Goal: Task Accomplishment & Management: Use online tool/utility

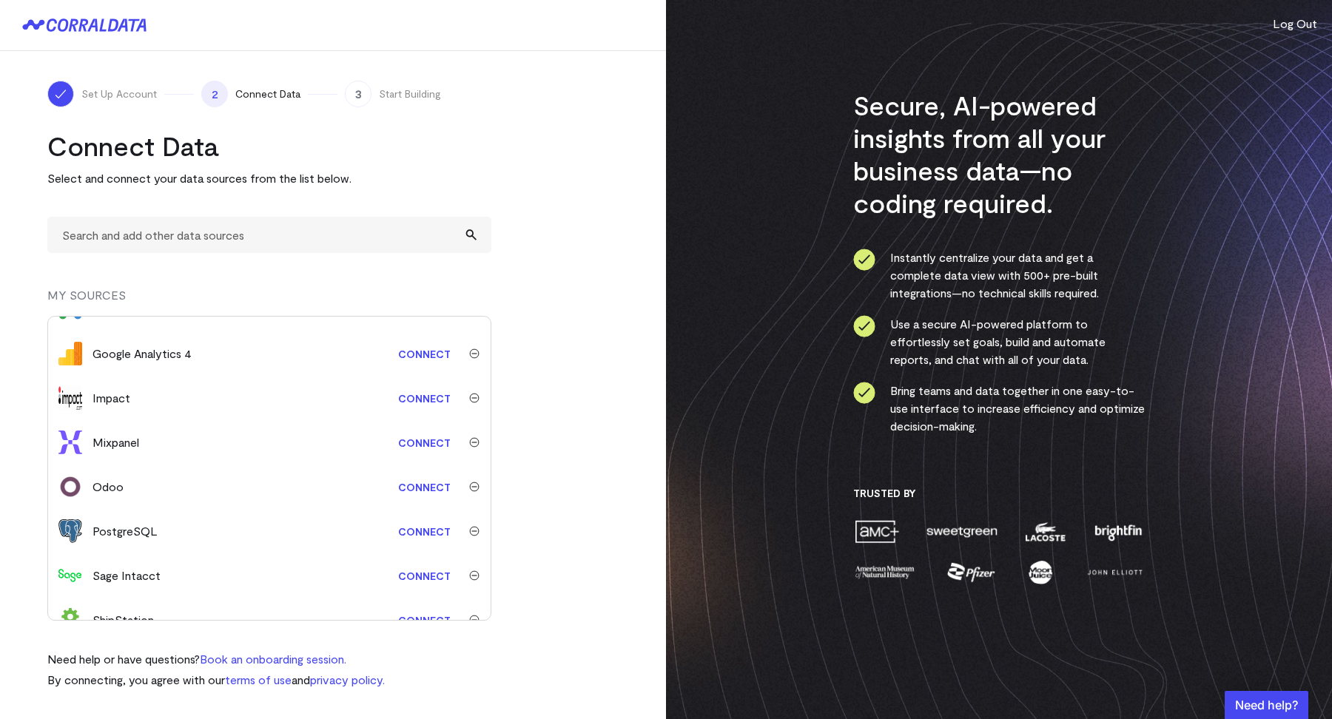
scroll to position [274, 0]
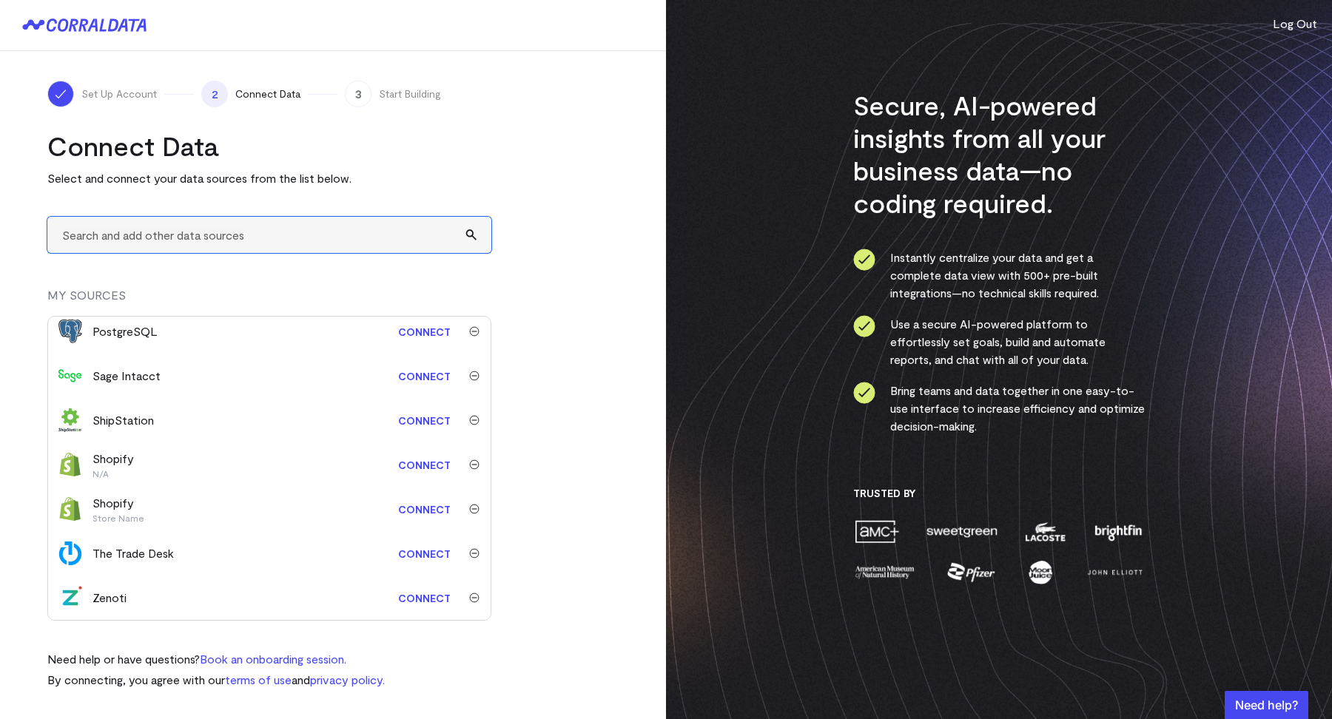
click at [195, 235] on input "text" at bounding box center [269, 235] width 444 height 36
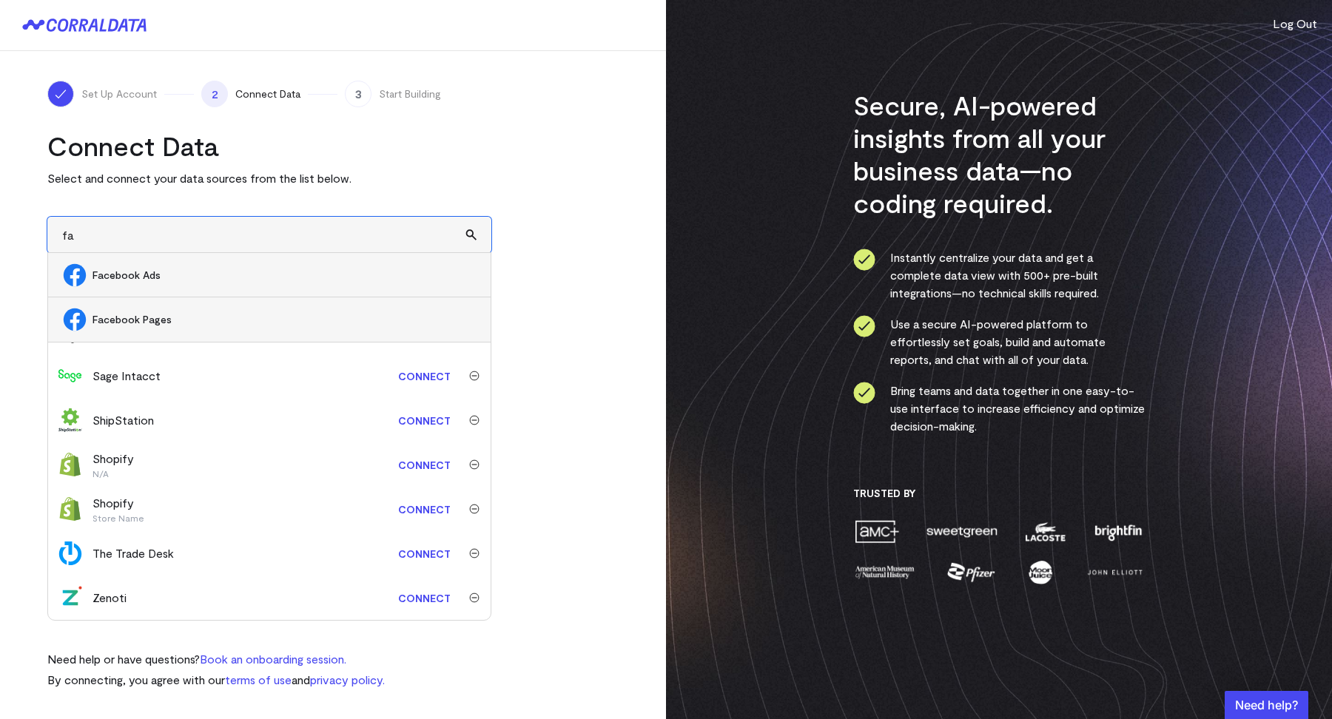
type input "f"
type input "t"
type input "p"
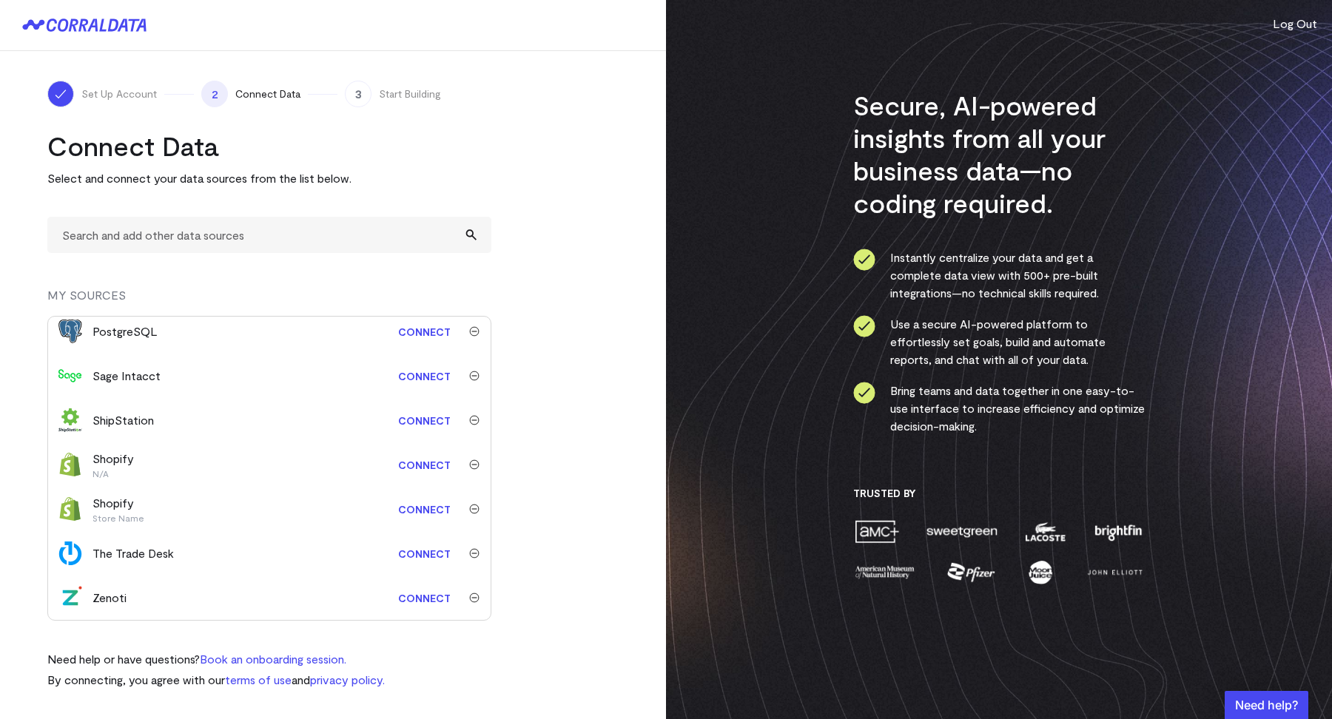
drag, startPoint x: 588, startPoint y: 343, endPoint x: 568, endPoint y: 319, distance: 31.5
click at [580, 337] on turbo-frame "Connect Data Select and connect your data sources from the list below. MY SOURC…" at bounding box center [332, 408] width 571 height 559
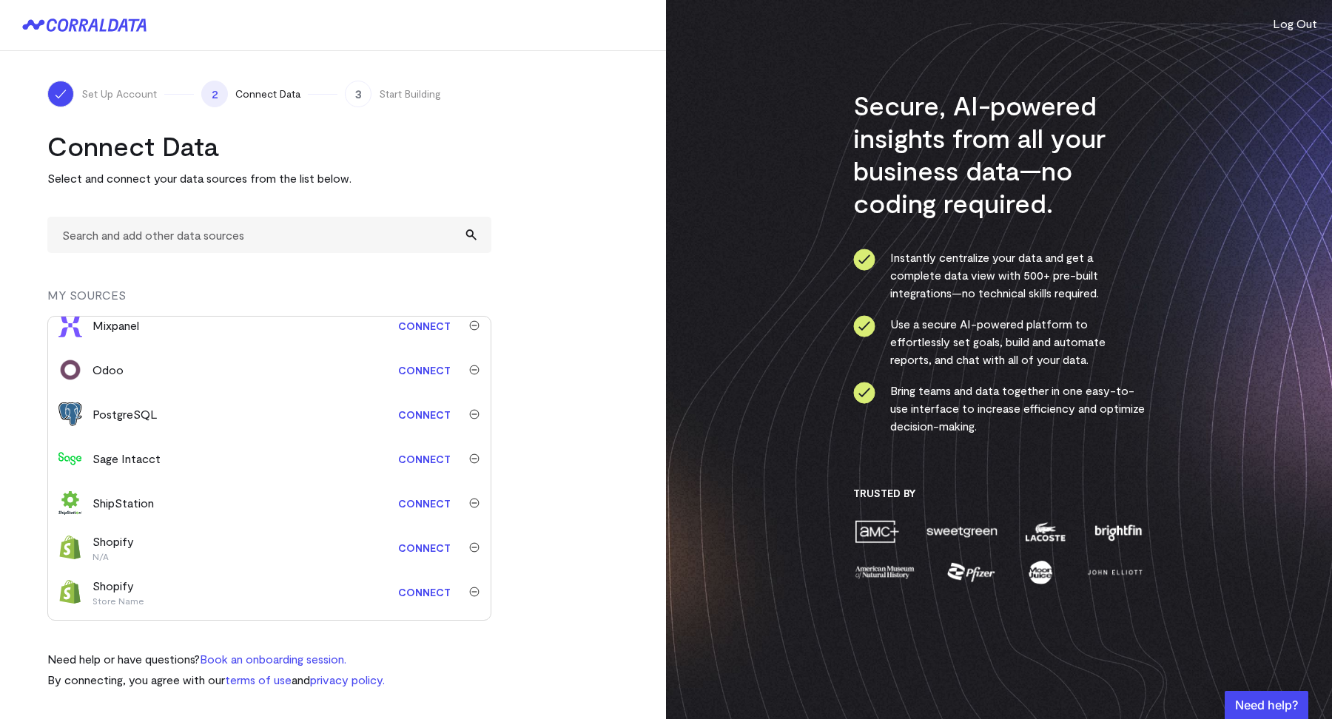
scroll to position [0, 0]
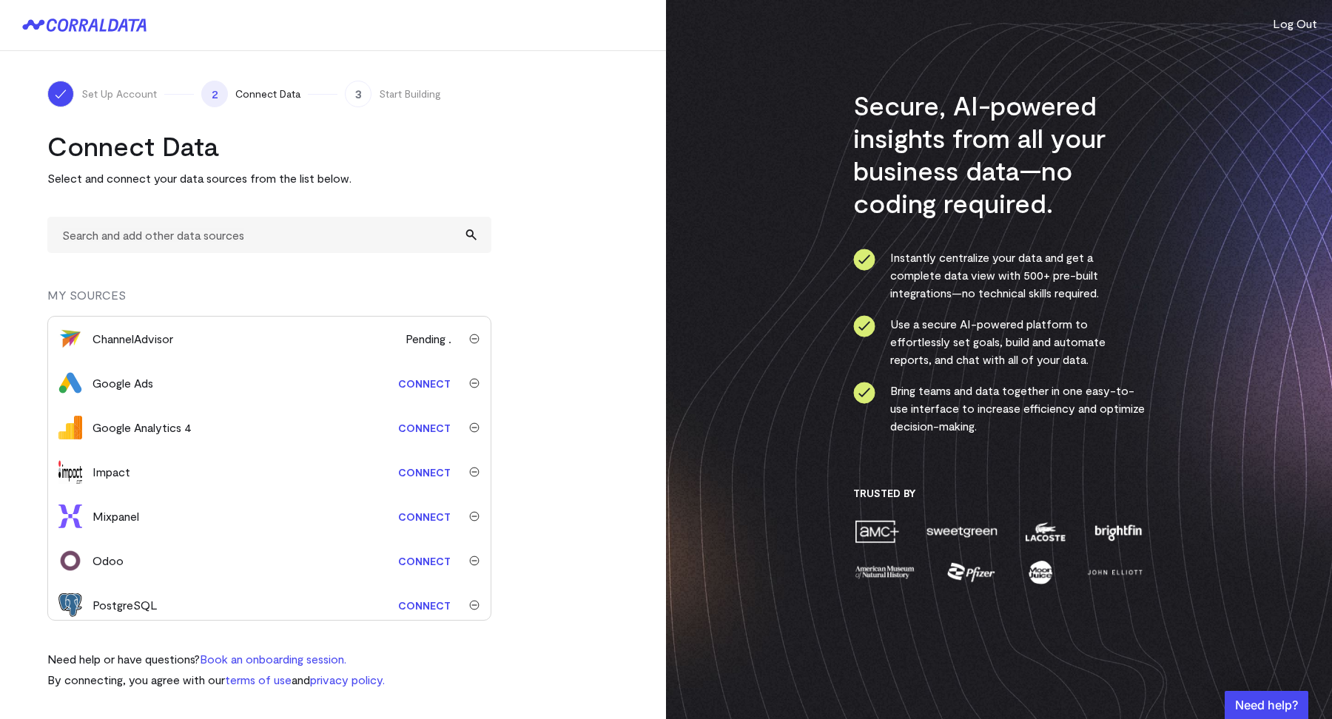
click at [401, 386] on link "Connect" at bounding box center [424, 383] width 67 height 27
click at [408, 124] on div "Set Up Account 2 Connect Data 3 Start Building Connect Data Select and connect …" at bounding box center [333, 384] width 666 height 667
click at [182, 245] on input "text" at bounding box center [269, 235] width 444 height 36
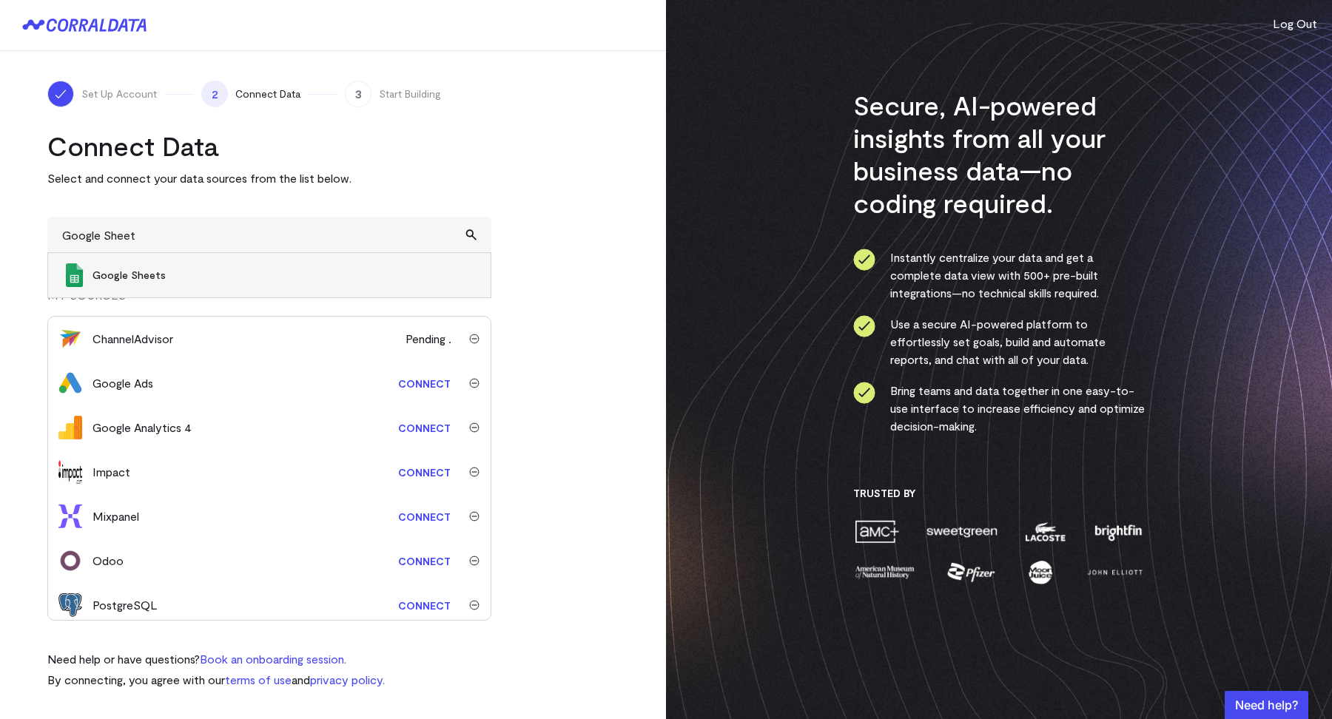
click at [134, 279] on span "Google Sheets" at bounding box center [283, 275] width 383 height 15
type input "Google Sheets"
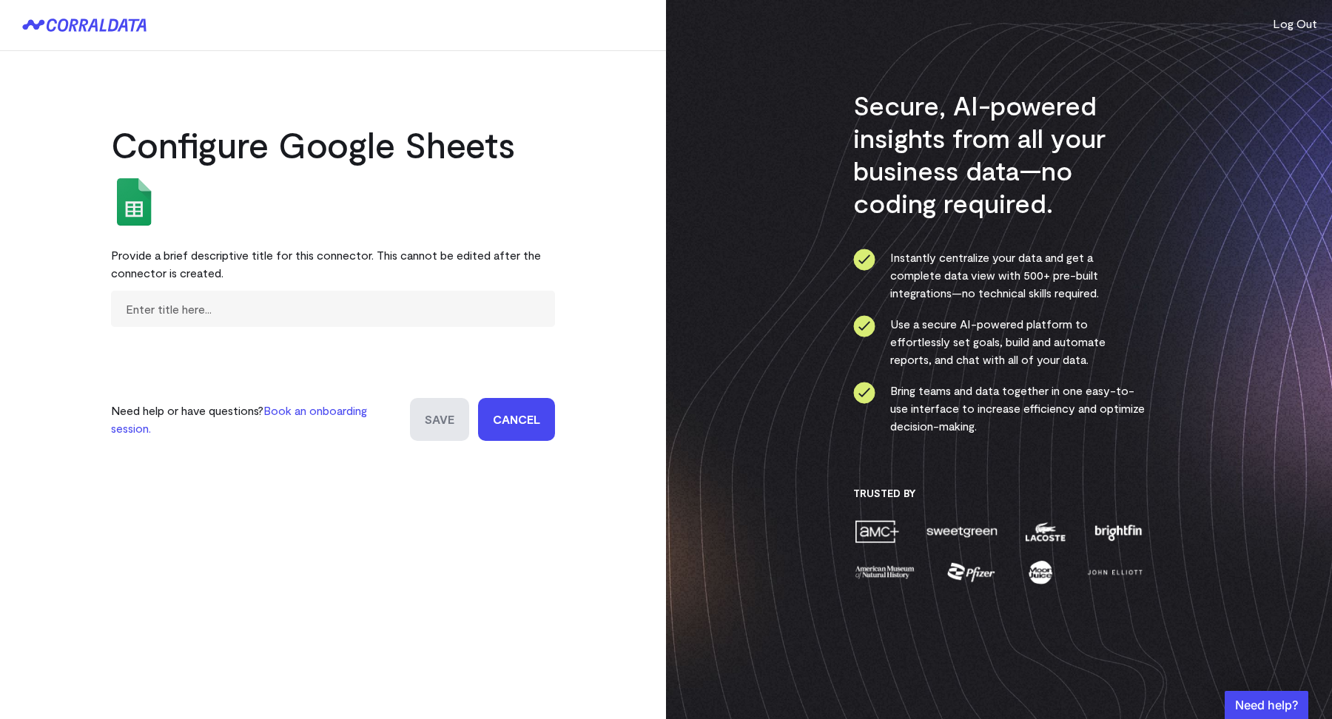
click at [497, 417] on link "Cancel" at bounding box center [516, 419] width 77 height 43
